Goal: Task Accomplishment & Management: Use online tool/utility

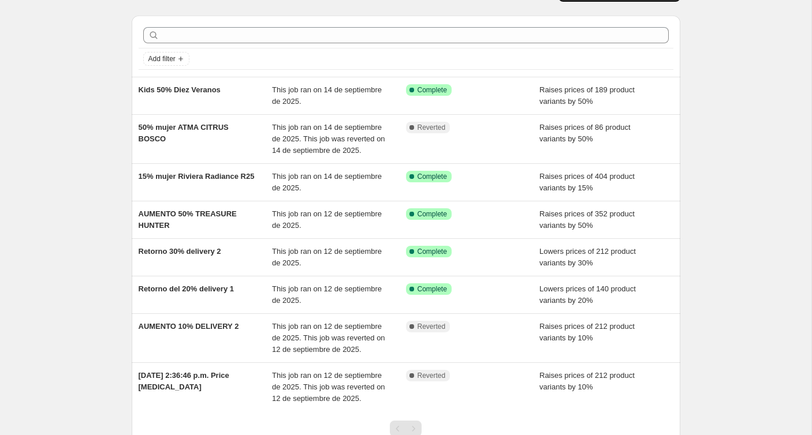
scroll to position [28, 0]
click at [29, 124] on div "NA Bulk Price Editor. This page is ready NA Bulk Price Editor Add new price [ME…" at bounding box center [405, 249] width 811 height 554
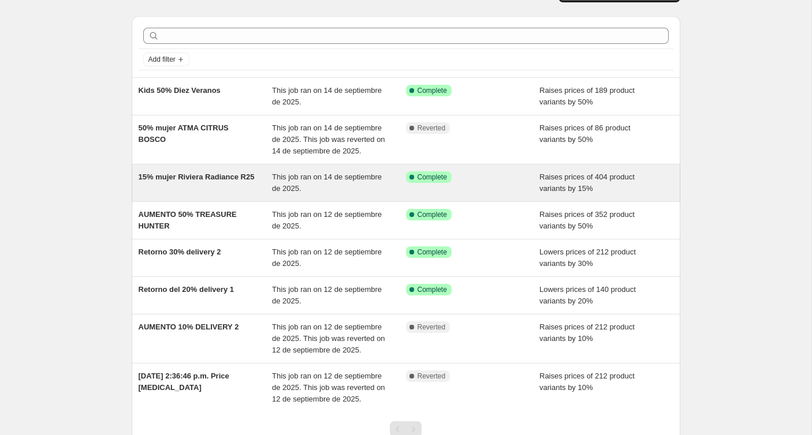
click at [166, 187] on div "15% mujer Riviera Radiance R25" at bounding box center [206, 182] width 134 height 23
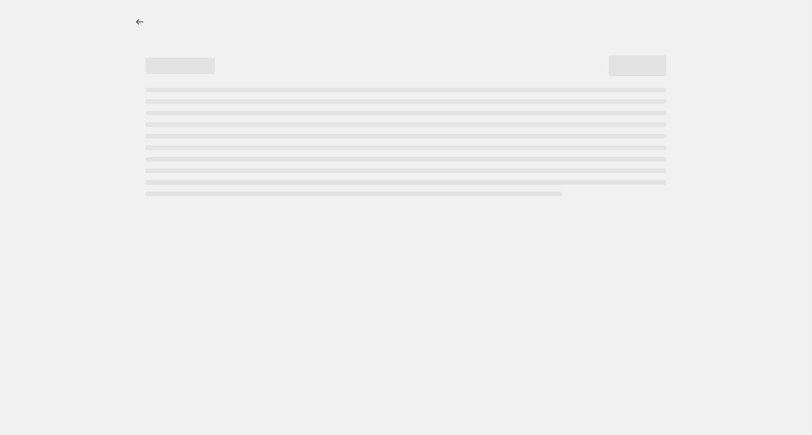
select select "percentage"
select select "no_change"
select select "collection"
select select "tag"
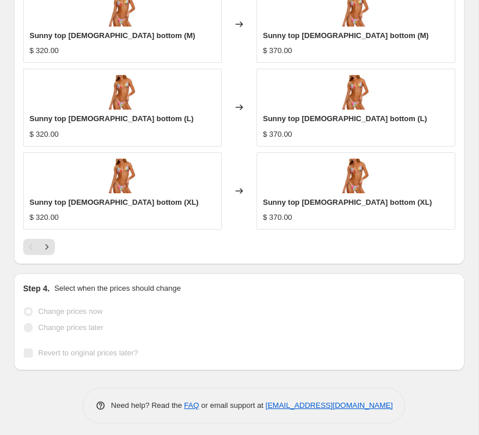
scroll to position [1366, 0]
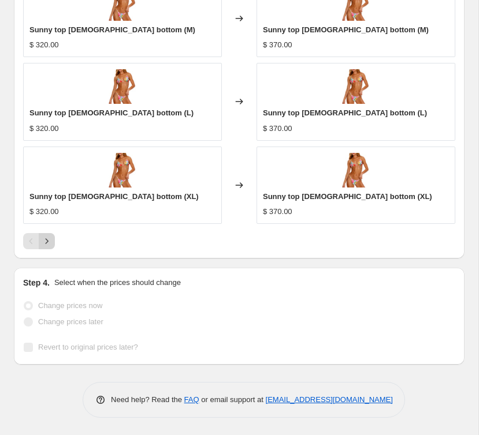
click at [46, 241] on icon "Next" at bounding box center [47, 242] width 12 height 12
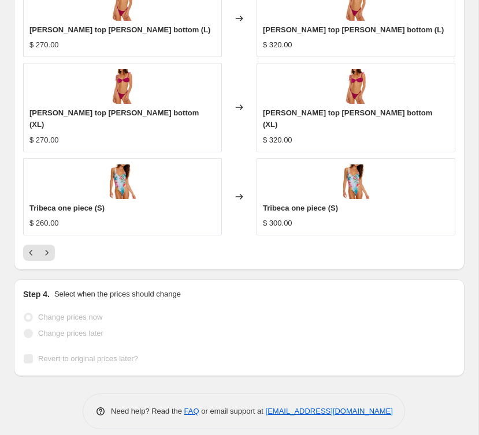
scroll to position [0, 0]
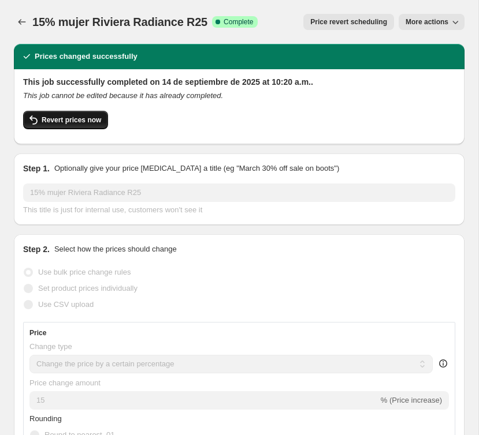
click at [59, 113] on button "Revert prices now" at bounding box center [65, 120] width 85 height 18
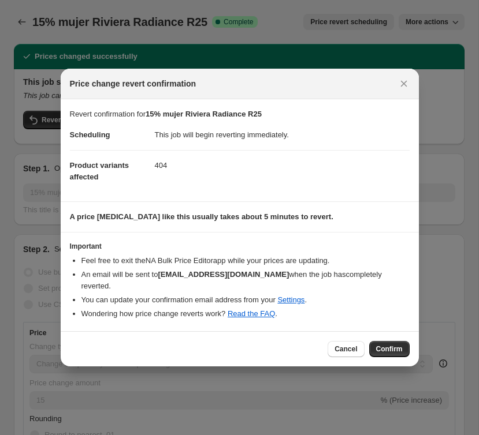
click at [379, 349] on button "Confirm" at bounding box center [389, 349] width 40 height 16
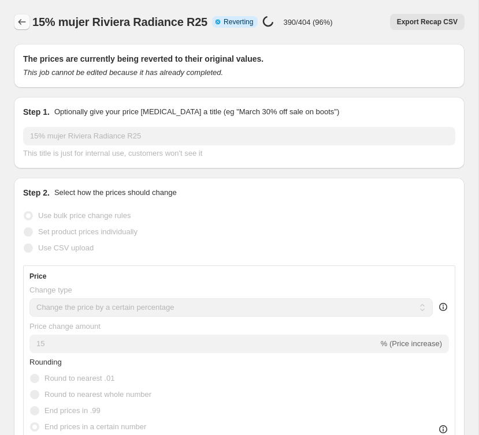
select select "percentage"
select select "no_change"
select select "collection"
select select "tag"
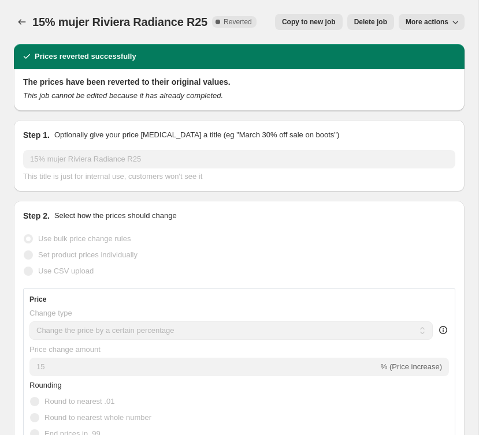
click at [31, 19] on div at bounding box center [23, 22] width 18 height 16
click at [28, 21] on button "Price change jobs" at bounding box center [22, 22] width 16 height 16
